Goal: Transaction & Acquisition: Book appointment/travel/reservation

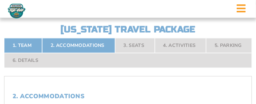
scroll to position [108, 0]
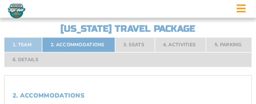
click at [28, 42] on link "1. Team" at bounding box center [23, 44] width 38 height 15
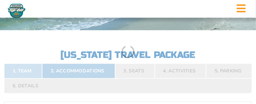
scroll to position [74, 0]
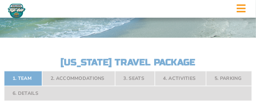
click at [88, 77] on nav "1. Team 2. Accommodations 3. Seats 4. Activities 5. Parking 6. Details" at bounding box center [128, 86] width 248 height 30
click at [139, 75] on nav "1. Team 2. Accommodations 3. Seats 4. Activities 5. Parking 6. Details" at bounding box center [128, 86] width 248 height 30
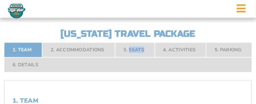
scroll to position [107, 0]
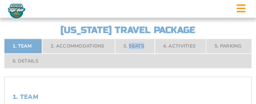
click at [132, 46] on nav "1. Team 2. Accommodations 3. Seats 4. Activities 5. Parking 6. Details" at bounding box center [128, 54] width 248 height 30
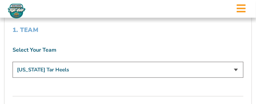
scroll to position [175, 0]
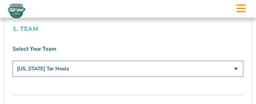
click at [237, 66] on select "[US_STATE] Tar Heels" at bounding box center [128, 69] width 231 height 16
click at [13, 61] on select "[US_STATE] Tar Heels" at bounding box center [128, 69] width 231 height 16
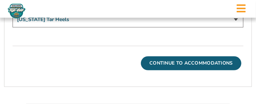
scroll to position [225, 0]
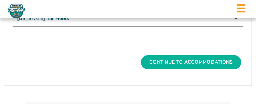
click at [198, 61] on button "Continue To Accommodations" at bounding box center [191, 62] width 101 height 14
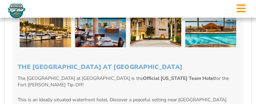
scroll to position [627, 0]
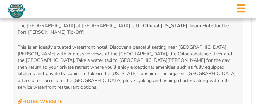
scroll to position [684, 0]
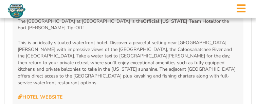
click at [43, 94] on link "Hotel Website" at bounding box center [40, 97] width 45 height 6
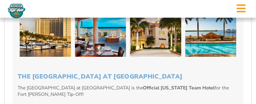
scroll to position [616, 0]
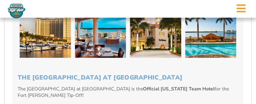
drag, startPoint x: 18, startPoint y: 68, endPoint x: 201, endPoint y: 61, distance: 183.6
click at [201, 61] on div "The [GEOGRAPHIC_DATA] at [GEOGRAPHIC_DATA] The [GEOGRAPHIC_DATA] at [GEOGRAPHIC…" at bounding box center [128, 45] width 231 height 347
drag, startPoint x: 112, startPoint y: 57, endPoint x: 184, endPoint y: 52, distance: 71.8
drag, startPoint x: 184, startPoint y: 52, endPoint x: 197, endPoint y: 55, distance: 12.9
click at [197, 55] on div "The [GEOGRAPHIC_DATA] at [GEOGRAPHIC_DATA] The [GEOGRAPHIC_DATA] at [GEOGRAPHIC…" at bounding box center [128, 45] width 231 height 347
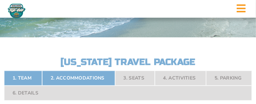
scroll to position [76, 0]
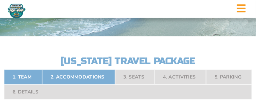
click at [127, 58] on h2 "[US_STATE] Travel Package" at bounding box center [127, 61] width 149 height 9
drag, startPoint x: 136, startPoint y: 75, endPoint x: 131, endPoint y: 74, distance: 4.6
click at [131, 74] on nav "1. Team 2. Accommodations 3. Seats 4. Activities 5. Parking 6. Details" at bounding box center [128, 85] width 248 height 30
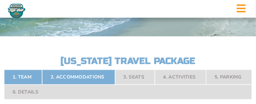
click at [128, 74] on nav "1. Team 2. Accommodations 3. Seats 4. Activities 5. Parking 6. Details" at bounding box center [128, 85] width 248 height 30
click at [176, 75] on nav "1. Team 2. Accommodations 3. Seats 4. Activities 5. Parking 6. Details" at bounding box center [128, 85] width 248 height 30
drag, startPoint x: 234, startPoint y: 73, endPoint x: 240, endPoint y: 74, distance: 6.3
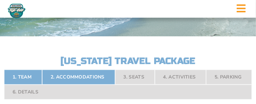
click at [240, 74] on nav "1. Team 2. Accommodations 3. Seats 4. Activities 5. Parking 6. Details" at bounding box center [128, 85] width 248 height 30
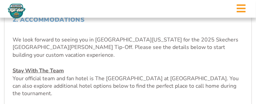
scroll to position [197, 0]
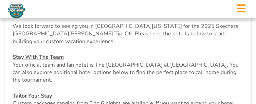
click at [33, 53] on u "Stay With The Team" at bounding box center [38, 56] width 51 height 7
click at [47, 53] on u "Stay With The Team" at bounding box center [38, 56] width 51 height 7
click at [50, 64] on p "Stay With The Team Your official team and fan hotel is The [GEOGRAPHIC_DATA] at…" at bounding box center [128, 68] width 231 height 31
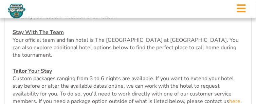
scroll to position [225, 0]
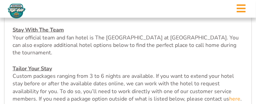
click at [32, 65] on u "Tailor Your Stay" at bounding box center [32, 68] width 39 height 7
click at [236, 95] on link "here" at bounding box center [234, 98] width 11 height 7
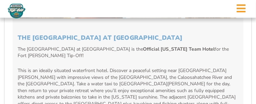
scroll to position [657, 0]
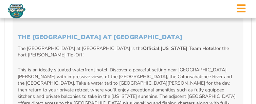
click at [102, 45] on p "The [GEOGRAPHIC_DATA] at [GEOGRAPHIC_DATA] is the Official [US_STATE] Team Hote…" at bounding box center [128, 51] width 221 height 13
click at [103, 45] on p "The [GEOGRAPHIC_DATA] at [GEOGRAPHIC_DATA] is the Official [US_STATE] Team Hote…" at bounding box center [128, 51] width 221 height 13
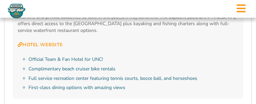
scroll to position [738, 0]
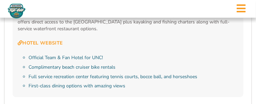
click at [29, 54] on li "Official Team & Fan Hotel for UNC!" at bounding box center [134, 57] width 210 height 7
click at [39, 40] on link "Hotel Website" at bounding box center [40, 43] width 45 height 6
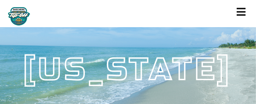
click at [242, 7] on icon at bounding box center [241, 12] width 9 height 10
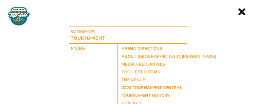
click at [140, 65] on link "Media Credentials" at bounding box center [143, 63] width 43 height 8
